Goal: Book appointment/travel/reservation

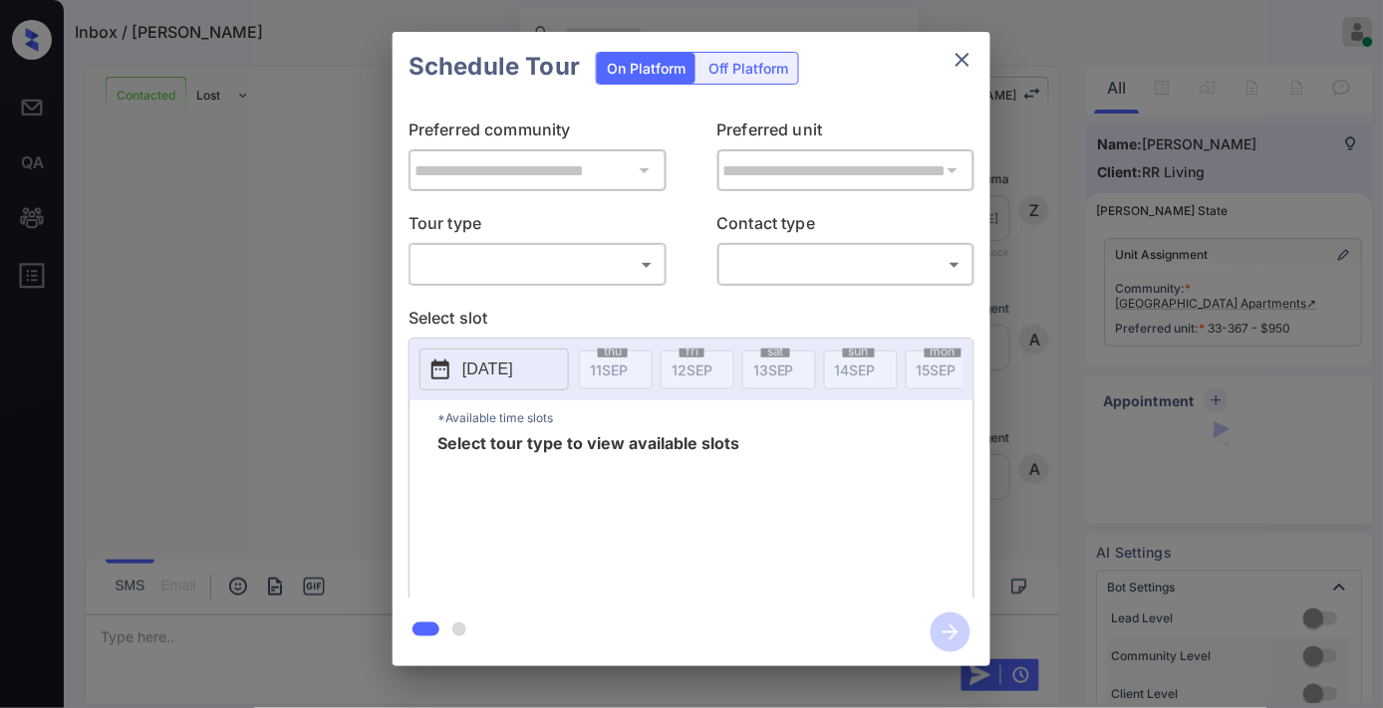
scroll to position [6166, 0]
click at [562, 260] on body "Inbox / [PERSON_NAME] [PERSON_NAME] Online Set yourself offline Set yourself on…" at bounding box center [691, 354] width 1383 height 708
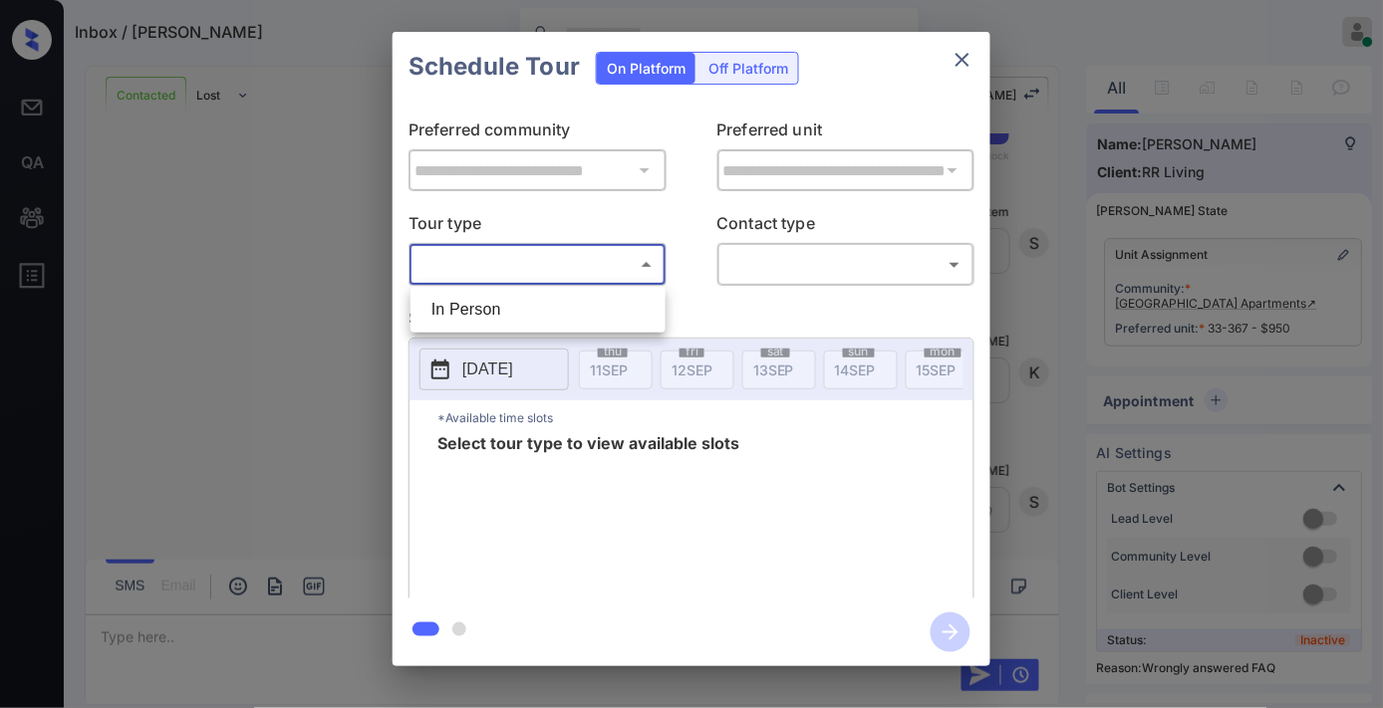
click at [533, 320] on li "In Person" at bounding box center [537, 310] width 245 height 36
type input "********"
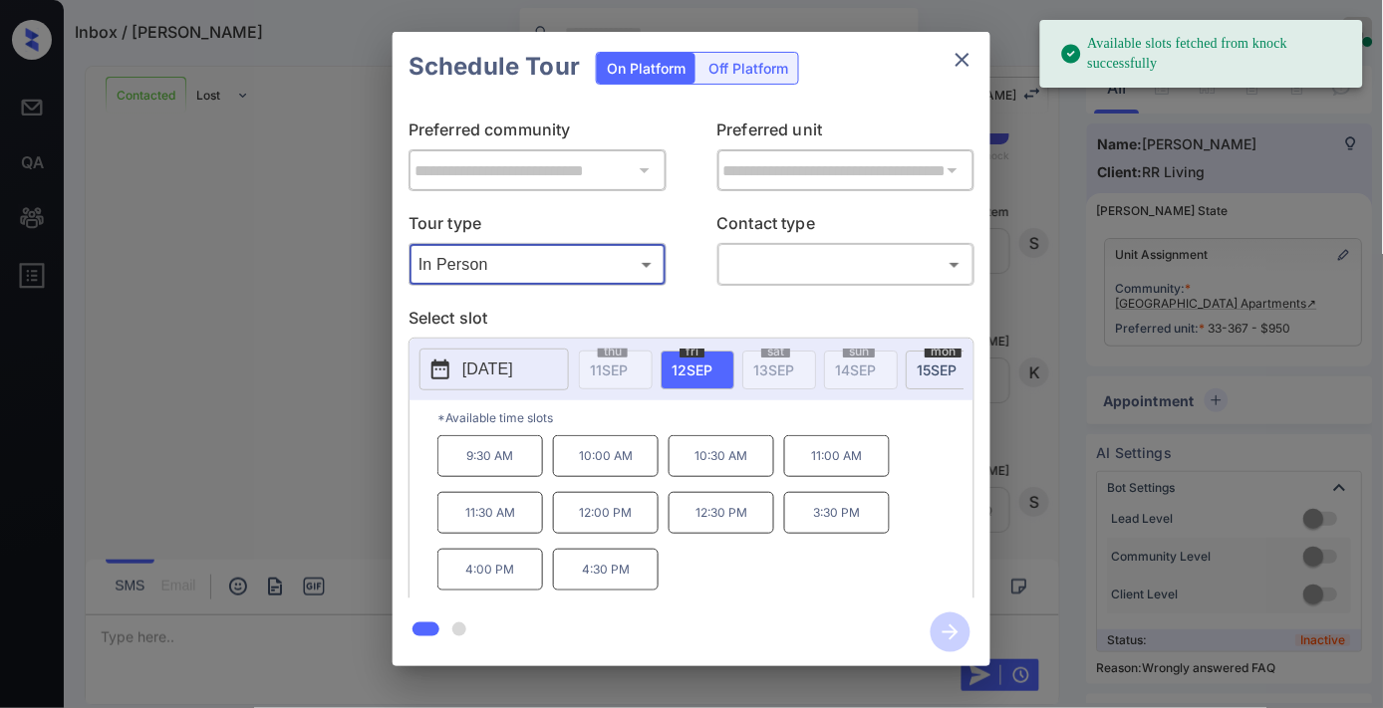
click at [513, 362] on p "[DATE]" at bounding box center [487, 370] width 51 height 24
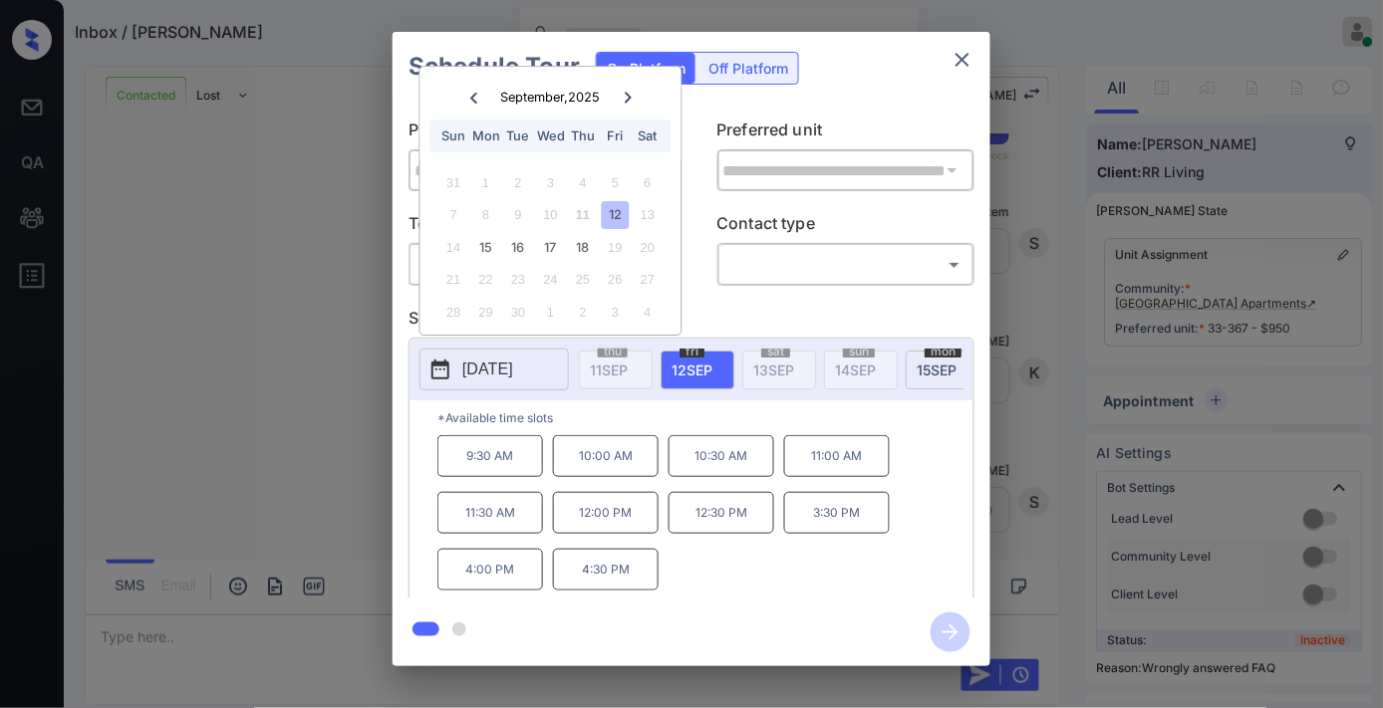
click at [950, 56] on icon "close" at bounding box center [962, 60] width 24 height 24
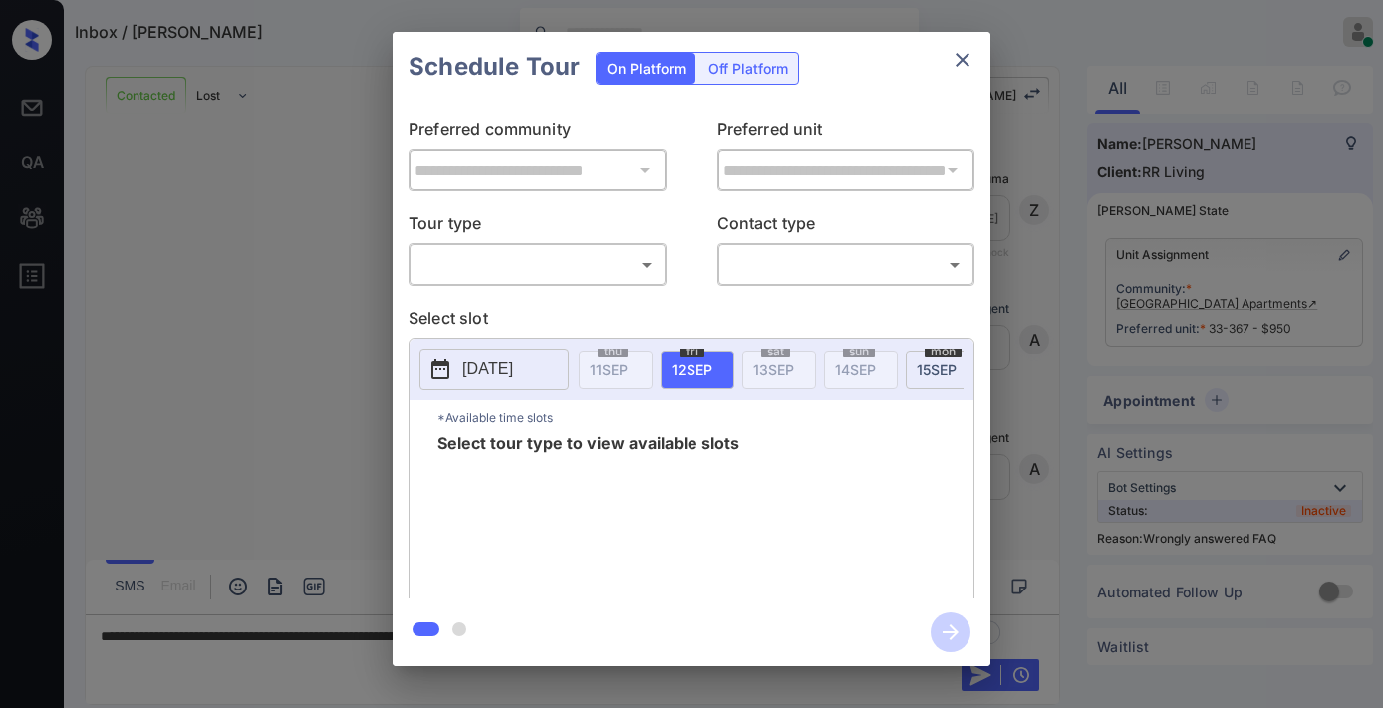
click at [502, 267] on body "Inbox / [PERSON_NAME] [PERSON_NAME] Online Set yourself offline Set yourself on…" at bounding box center [691, 354] width 1383 height 708
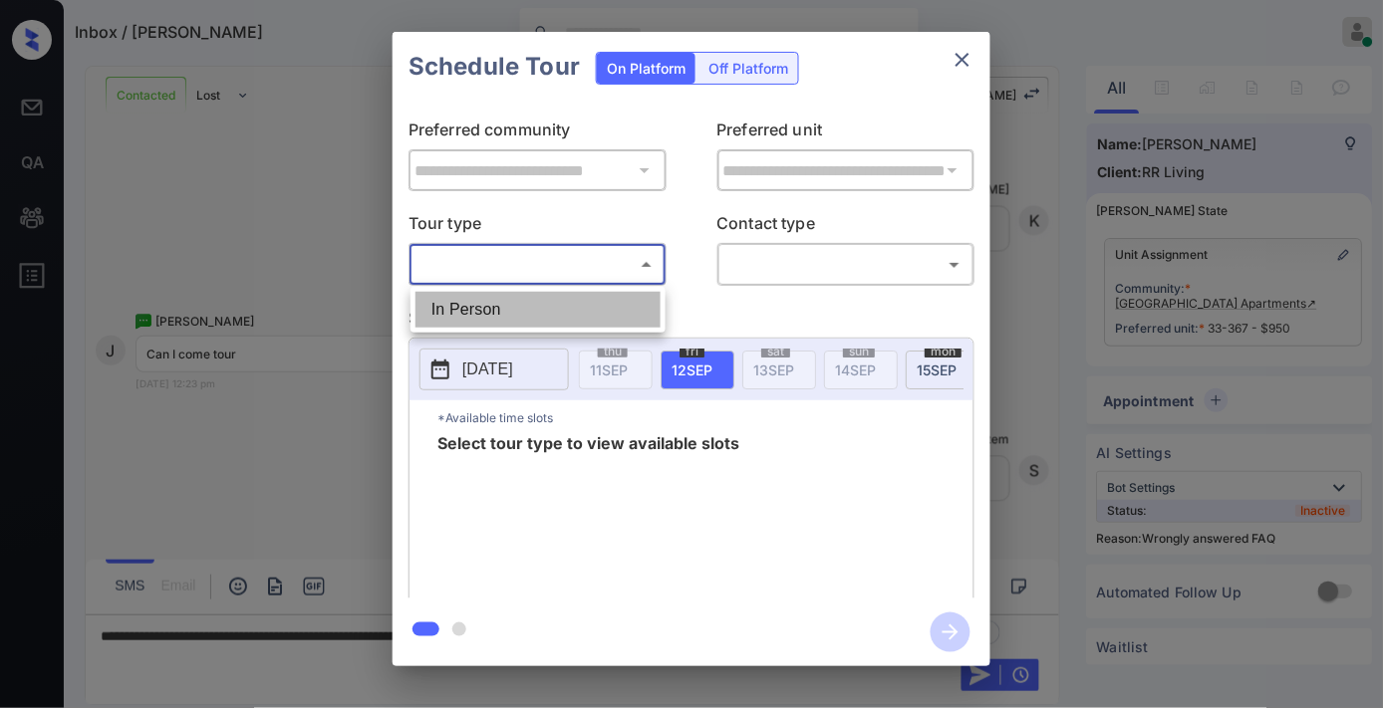
click at [502, 301] on li "In Person" at bounding box center [537, 310] width 245 height 36
type input "********"
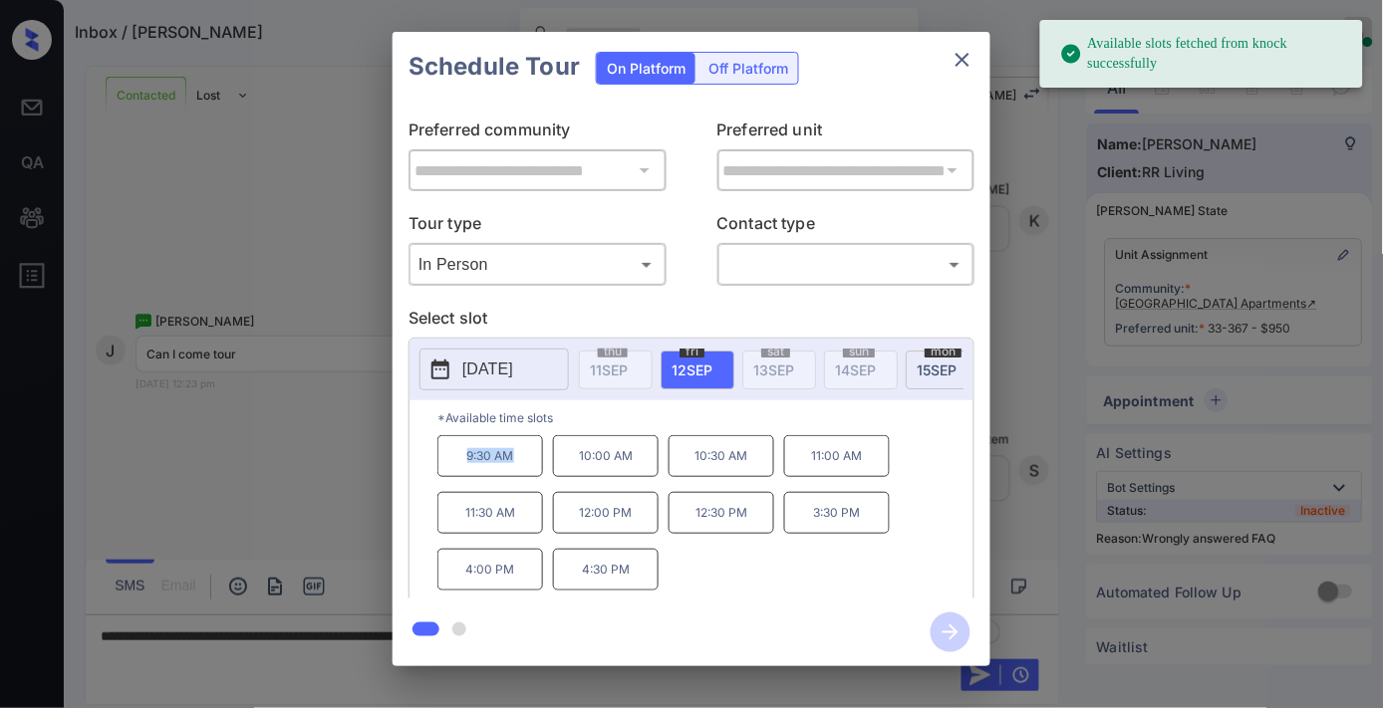
drag, startPoint x: 514, startPoint y: 464, endPoint x: 454, endPoint y: 453, distance: 60.8
click at [454, 453] on p "9:30 AM" at bounding box center [490, 456] width 106 height 42
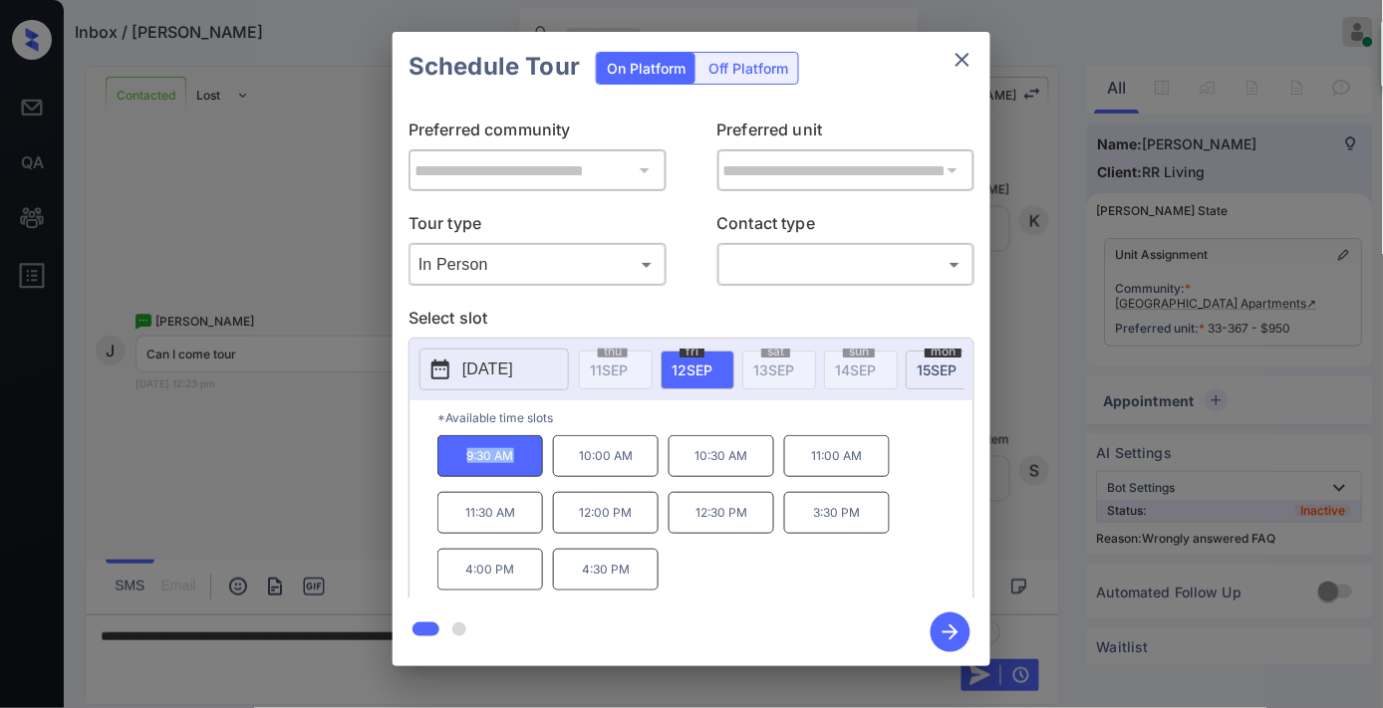
copy p "9:30 AM"
click at [958, 55] on icon "close" at bounding box center [962, 60] width 14 height 14
